Goal: Transaction & Acquisition: Purchase product/service

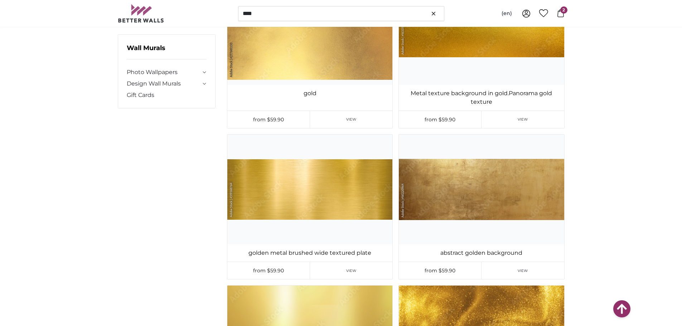
scroll to position [1289, 0]
type input "****"
click at [474, 194] on img at bounding box center [481, 190] width 165 height 110
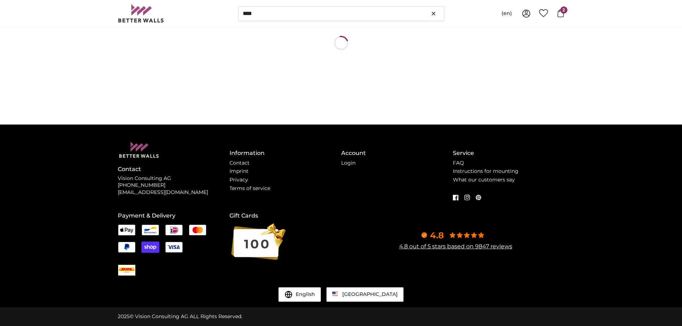
scroll to position [0, 0]
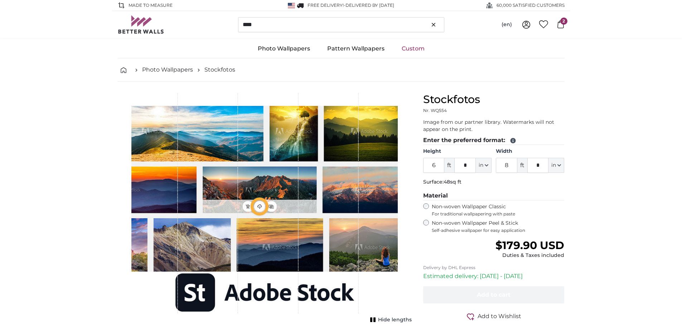
type input "4"
type input "***"
type input "13"
type input "***"
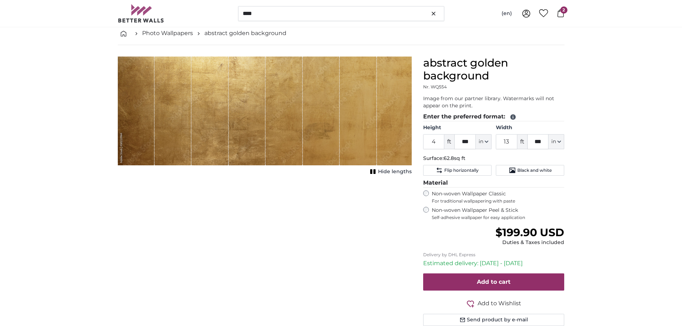
scroll to position [36, 0]
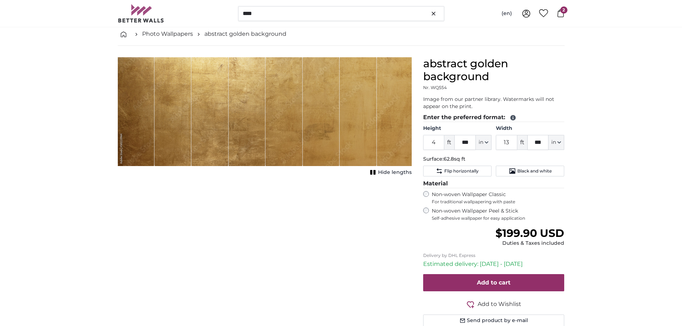
click at [449, 146] on span "ft" at bounding box center [449, 142] width 10 height 15
click at [483, 143] on span "in" at bounding box center [481, 142] width 5 height 7
click at [479, 160] on link "Centimeter (cm)" at bounding box center [483, 161] width 63 height 13
type input "146.9"
type input "396.8"
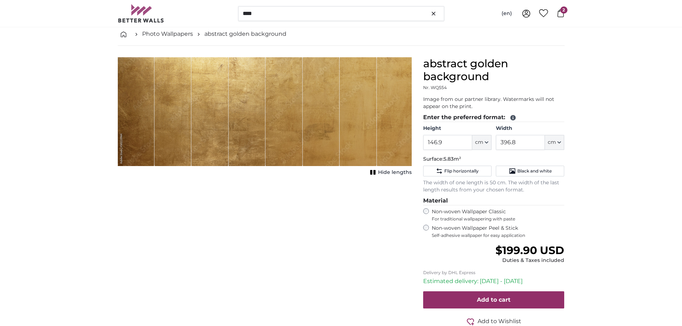
drag, startPoint x: 648, startPoint y: 174, endPoint x: 559, endPoint y: 179, distance: 88.5
click at [484, 141] on button "cm" at bounding box center [481, 142] width 19 height 15
drag, startPoint x: 454, startPoint y: 142, endPoint x: 414, endPoint y: 145, distance: 40.6
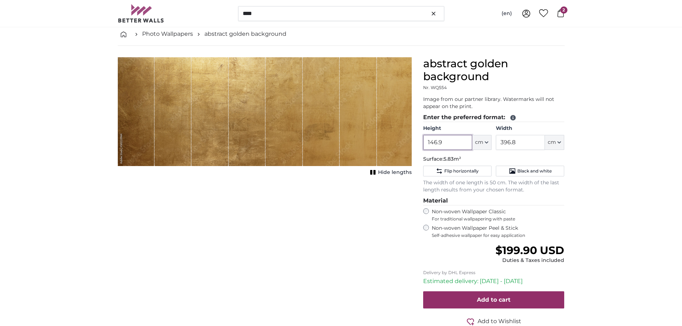
click at [414, 145] on product-detail "Cancel Crop image Hide lengths abstract golden background Nr. WQ554 Image from …" at bounding box center [341, 203] width 458 height 315
click at [456, 146] on input "146.9" at bounding box center [447, 142] width 49 height 15
click at [562, 13] on icon at bounding box center [561, 13] width 8 height 8
click at [459, 144] on input "146.9" at bounding box center [447, 142] width 49 height 15
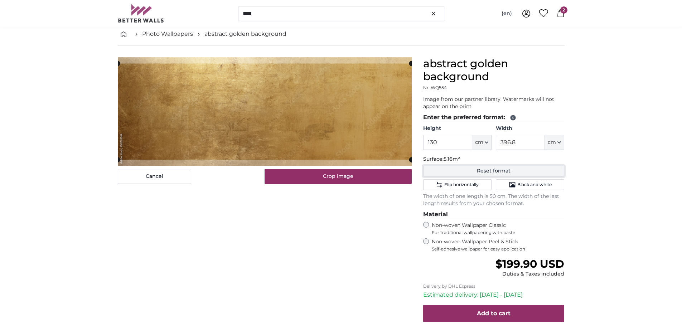
click at [515, 168] on button "Reset format" at bounding box center [493, 171] width 141 height 11
type input "147"
type input "396.9"
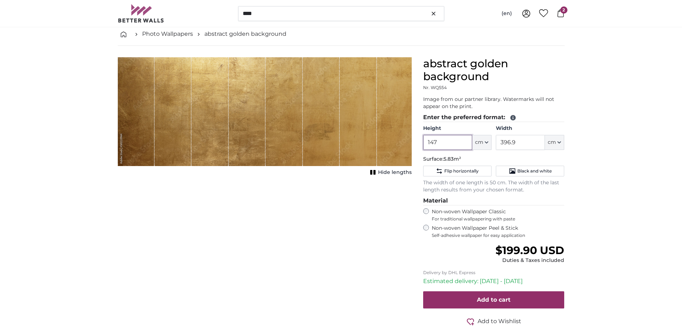
click at [446, 137] on input "147" at bounding box center [447, 142] width 49 height 15
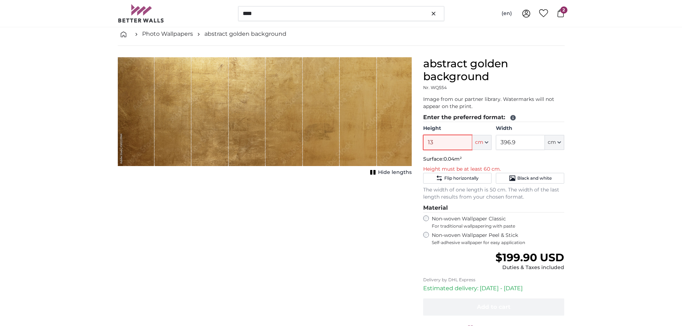
type input "130"
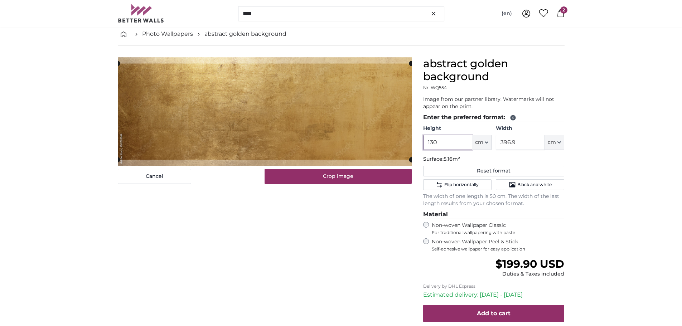
type input "130"
click at [527, 141] on input "396.9" at bounding box center [520, 142] width 49 height 15
type input "3"
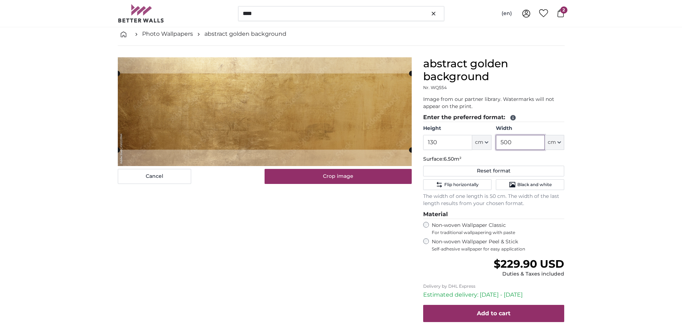
type input "500"
click at [563, 11] on span "2" at bounding box center [563, 9] width 7 height 7
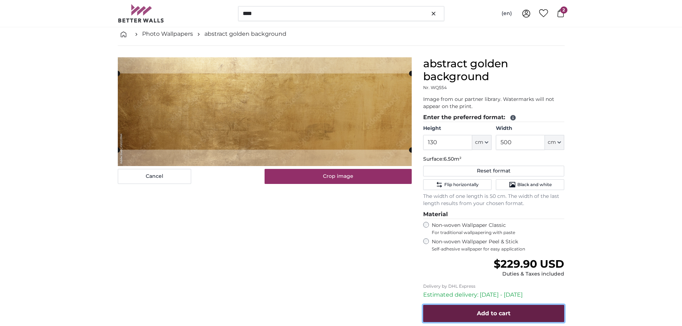
click at [495, 310] on span "Add to cart" at bounding box center [494, 313] width 34 height 7
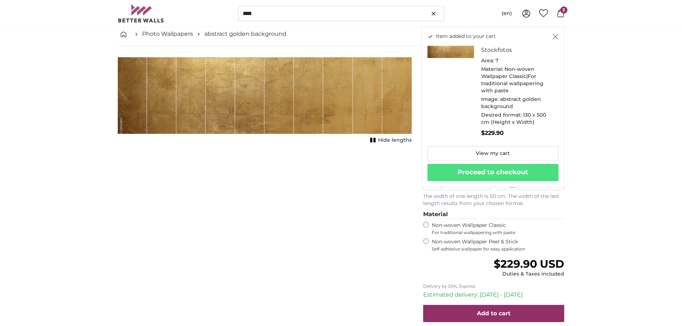
click at [554, 127] on div "Stockfotos Area: 7 Material: Non-woven Wallpaper Classic|For traditional wallpa…" at bounding box center [519, 93] width 77 height 94
click at [480, 181] on button "Proceed to checkout" at bounding box center [492, 172] width 131 height 17
